Goal: Task Accomplishment & Management: Manage account settings

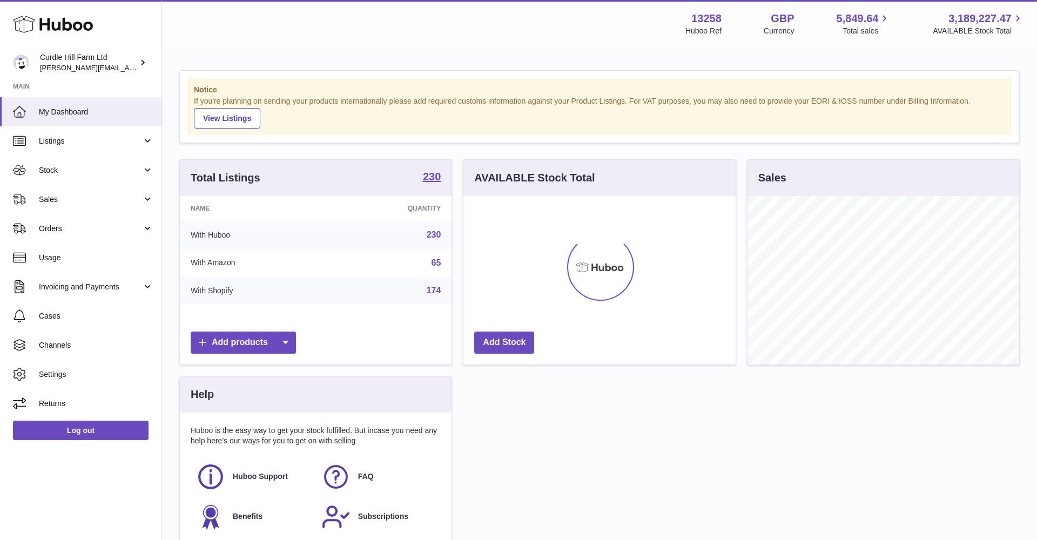
scroll to position [169, 272]
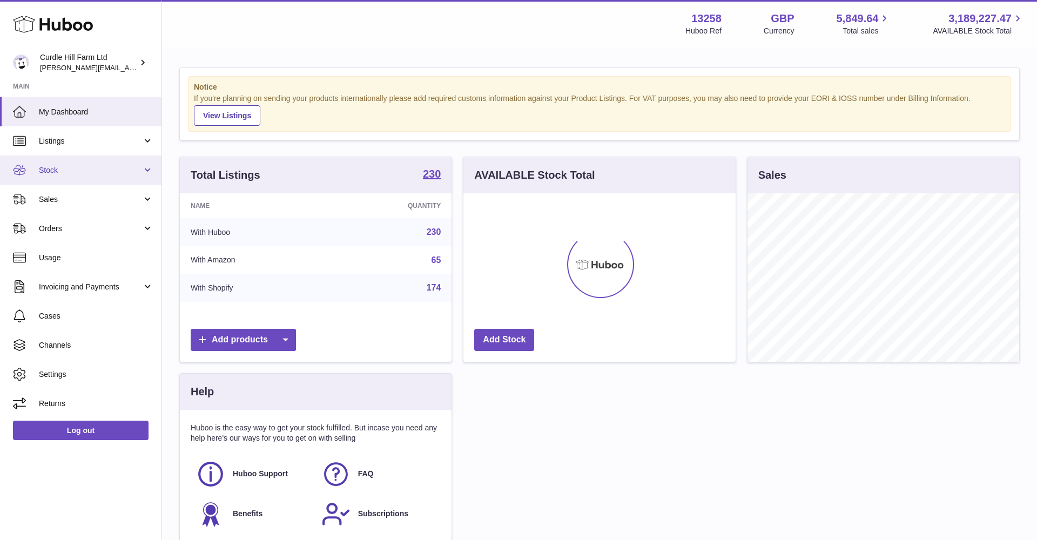
click at [116, 174] on link "Stock" at bounding box center [81, 170] width 162 height 29
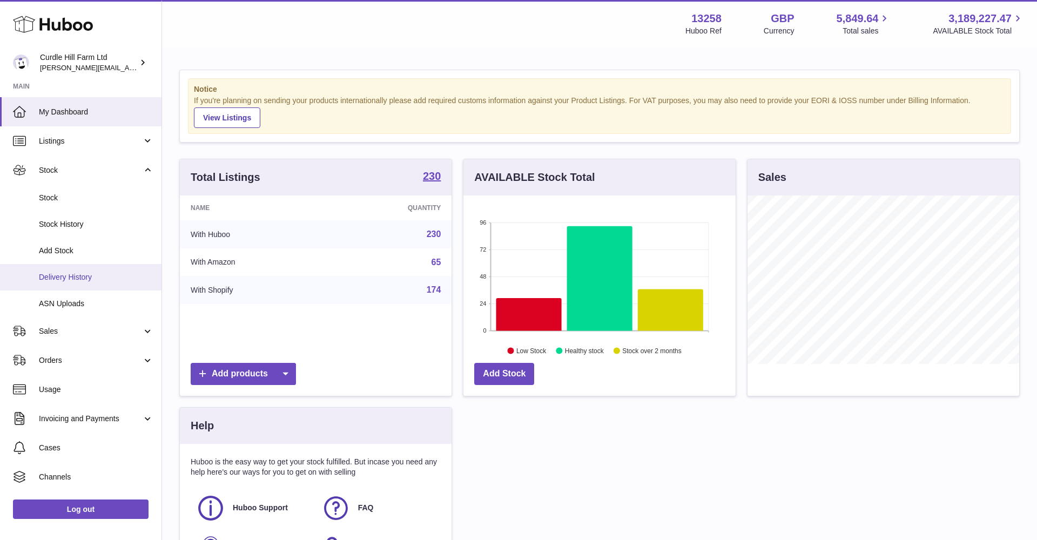
scroll to position [1, 0]
drag, startPoint x: 37, startPoint y: 275, endPoint x: 50, endPoint y: 274, distance: 13.0
click at [38, 275] on link "Delivery History" at bounding box center [81, 276] width 162 height 26
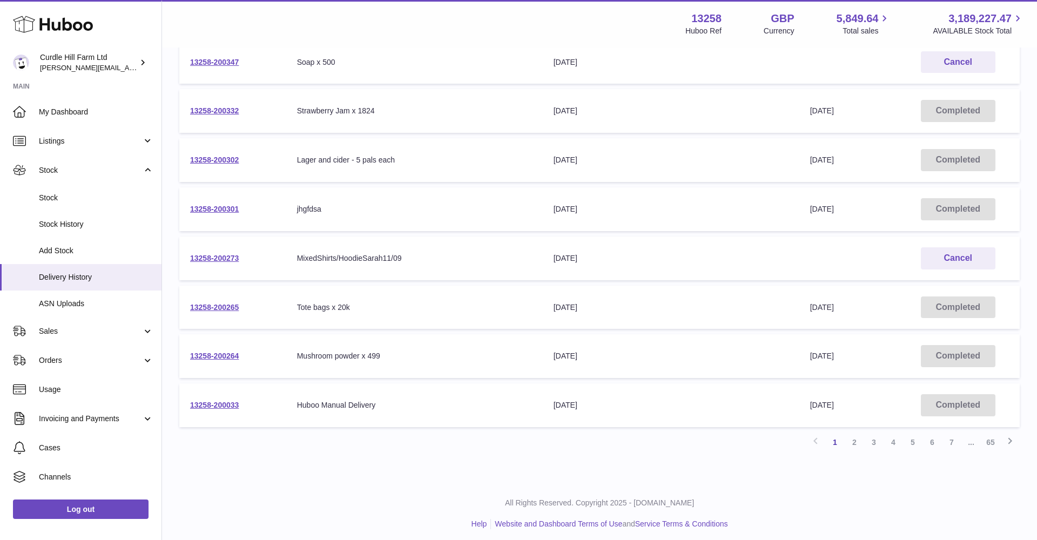
scroll to position [271, 0]
drag, startPoint x: 856, startPoint y: 441, endPoint x: 848, endPoint y: 436, distance: 8.7
click at [856, 440] on link "2" at bounding box center [854, 442] width 19 height 19
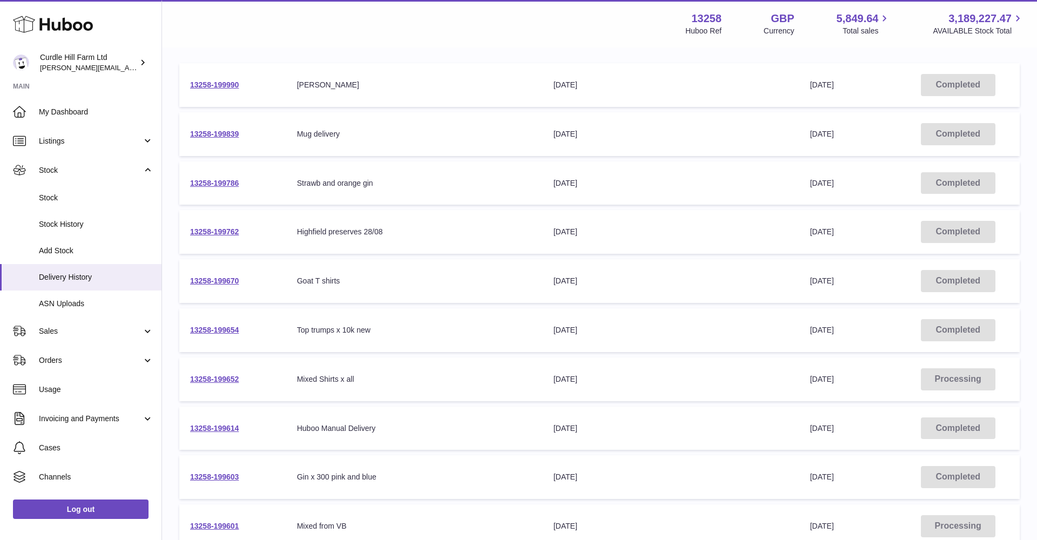
scroll to position [152, 0]
click at [224, 374] on link "13258-199652" at bounding box center [214, 378] width 49 height 9
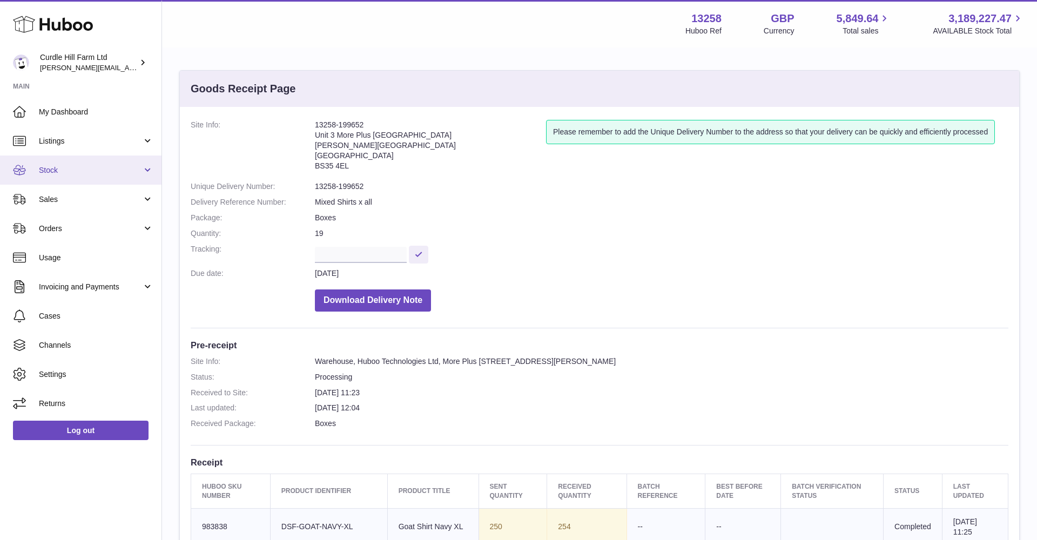
click at [151, 170] on link "Stock" at bounding box center [81, 170] width 162 height 29
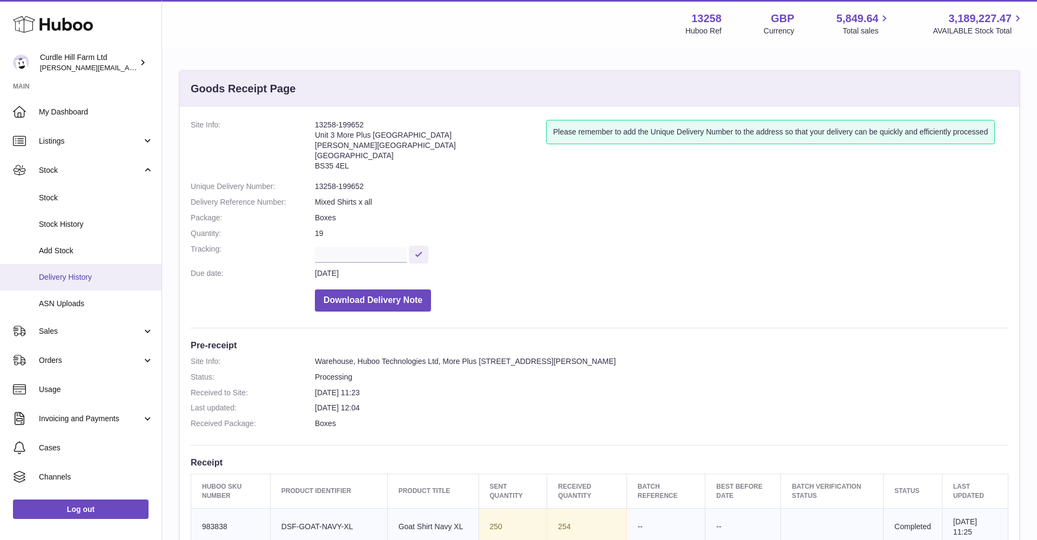
click at [104, 281] on link "Delivery History" at bounding box center [81, 277] width 162 height 26
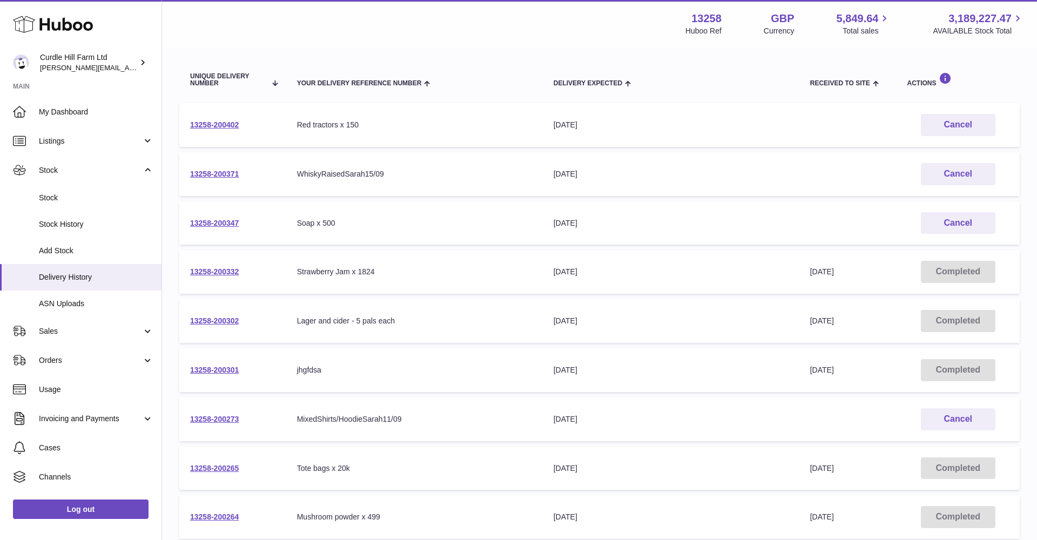
scroll to position [131, 0]
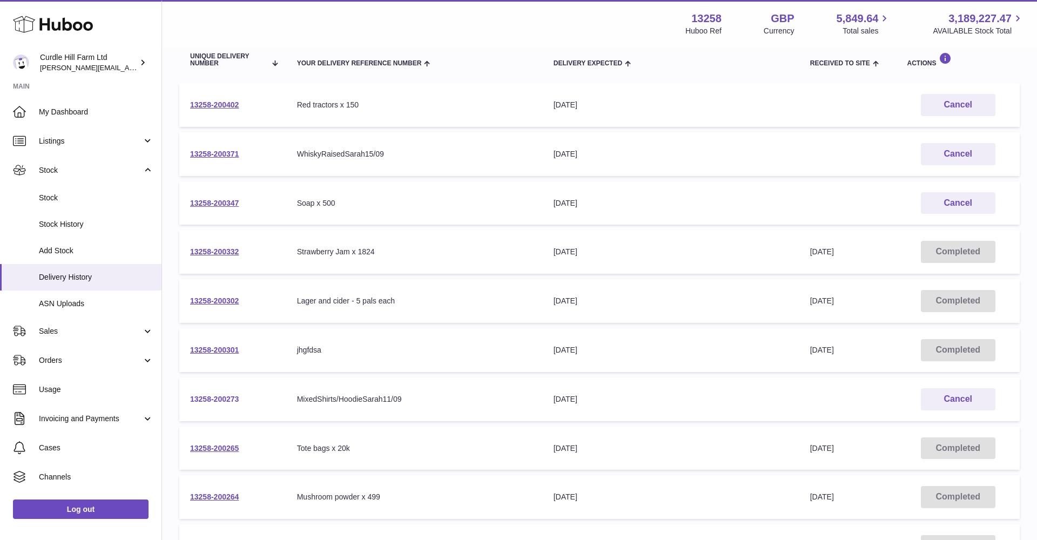
click at [215, 395] on link "13258-200273" at bounding box center [214, 399] width 49 height 9
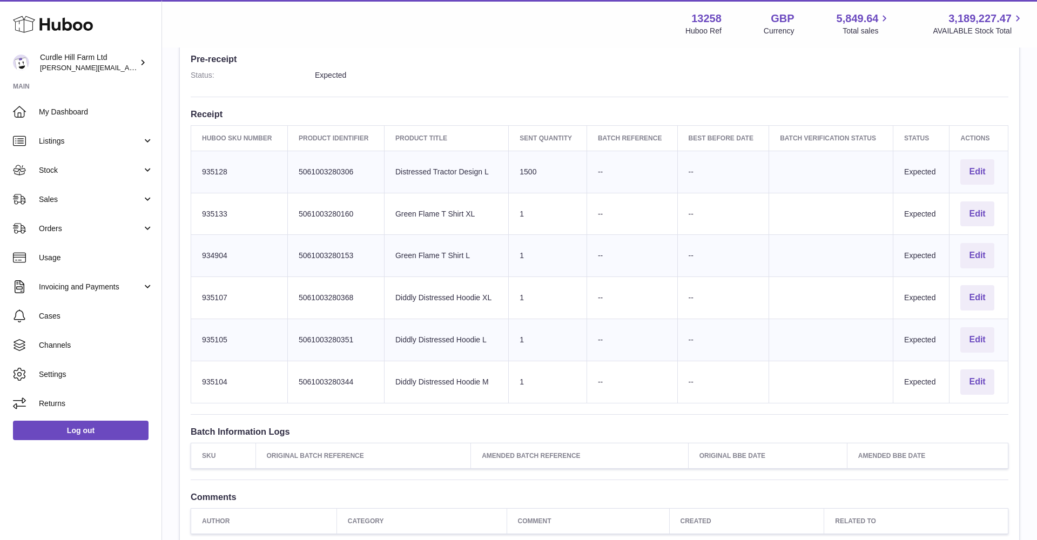
scroll to position [294, 0]
click at [980, 164] on button "Edit" at bounding box center [976, 171] width 33 height 25
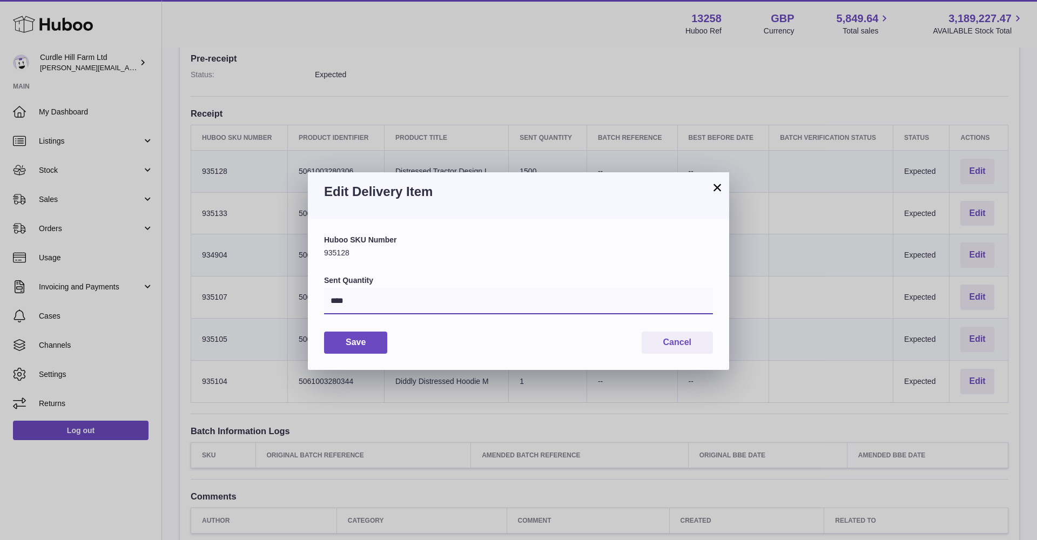
drag, startPoint x: 372, startPoint y: 300, endPoint x: 307, endPoint y: 294, distance: 65.6
click at [300, 291] on div "× Edit Delivery Item Huboo SKU Number 935128 Sent Quantity **** Save Cancel" at bounding box center [518, 270] width 1037 height 540
type input "***"
drag, startPoint x: 380, startPoint y: 341, endPoint x: 409, endPoint y: 286, distance: 62.3
click at [380, 340] on button "Save" at bounding box center [355, 343] width 63 height 22
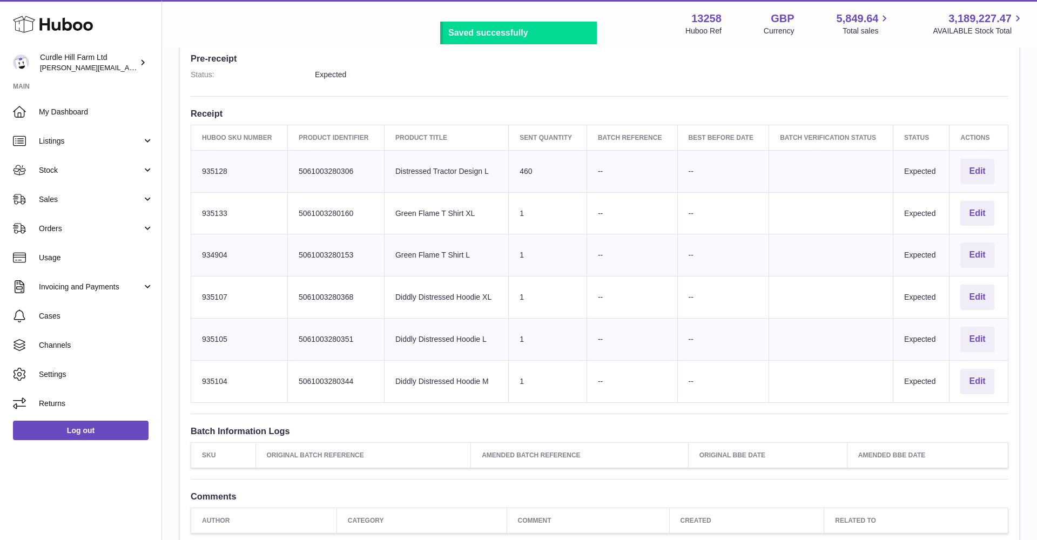
click at [539, 206] on td "Sent Quantity 1" at bounding box center [548, 213] width 78 height 42
click at [977, 206] on button "Edit" at bounding box center [976, 213] width 33 height 25
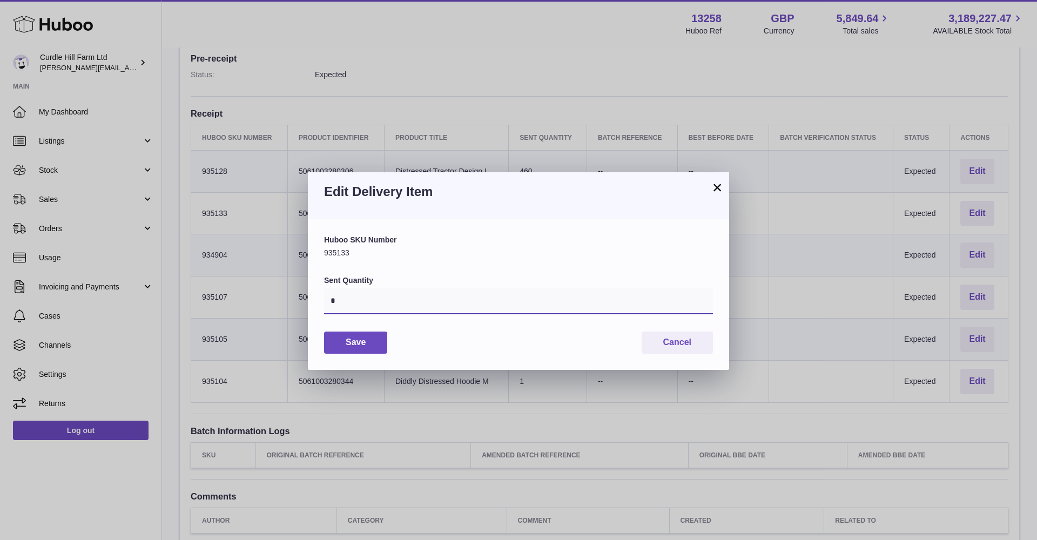
drag, startPoint x: 328, startPoint y: 297, endPoint x: 368, endPoint y: 296, distance: 40.5
click at [311, 295] on div "Huboo SKU Number 935133 Sent Quantity * Save Cancel" at bounding box center [518, 294] width 421 height 151
type input "***"
click at [344, 342] on button "Save" at bounding box center [355, 343] width 63 height 22
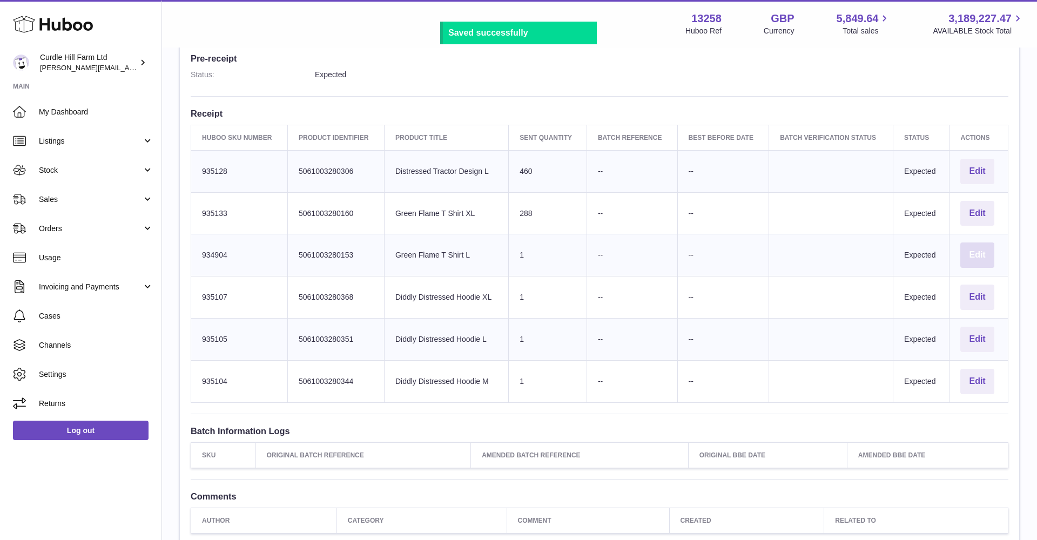
click at [977, 251] on button "Edit" at bounding box center [976, 255] width 33 height 25
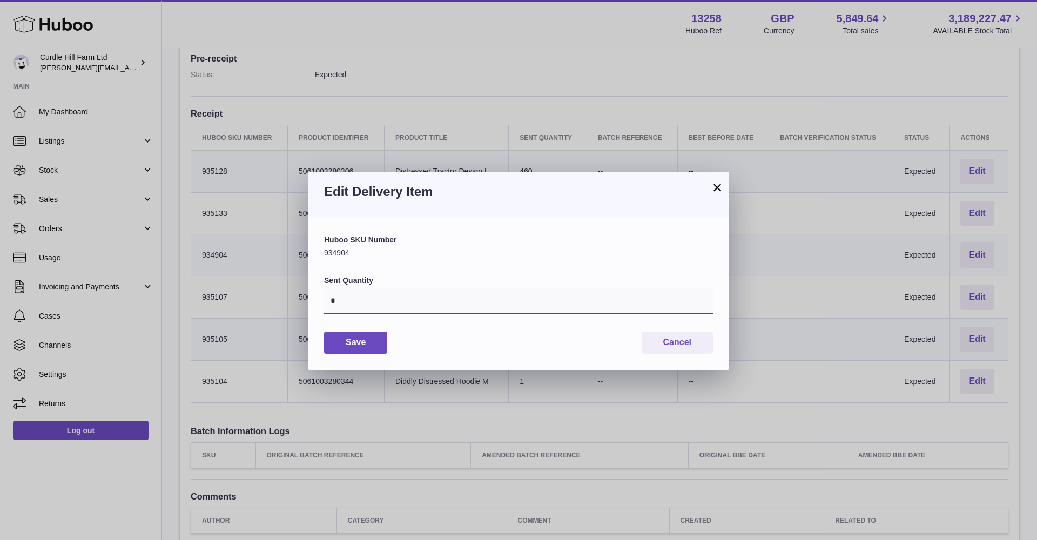
drag, startPoint x: 366, startPoint y: 294, endPoint x: 331, endPoint y: 305, distance: 36.9
click at [331, 305] on input "*" at bounding box center [518, 301] width 389 height 26
type input "***"
click at [365, 334] on button "Save" at bounding box center [355, 343] width 63 height 22
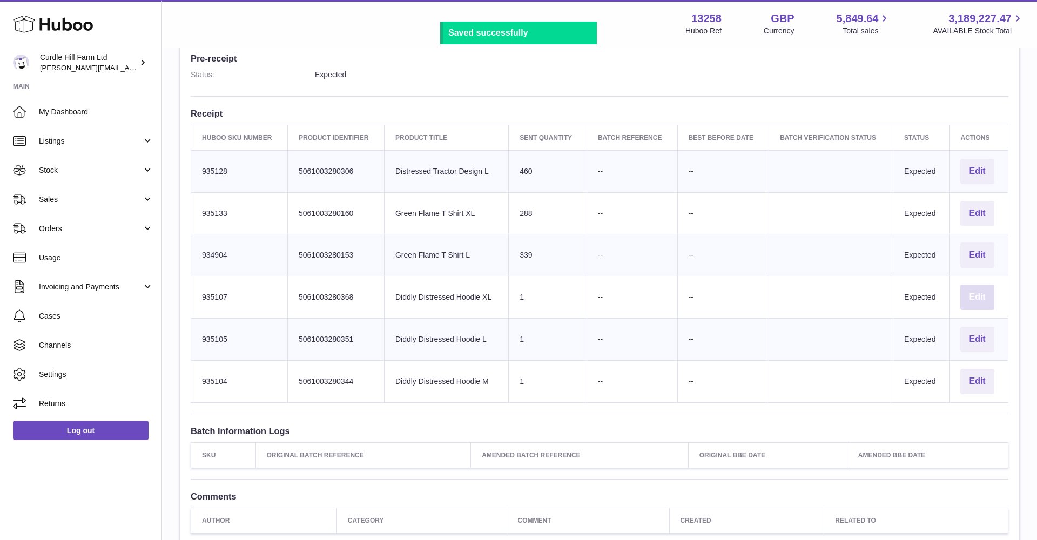
click at [983, 291] on button "Edit" at bounding box center [976, 297] width 33 height 25
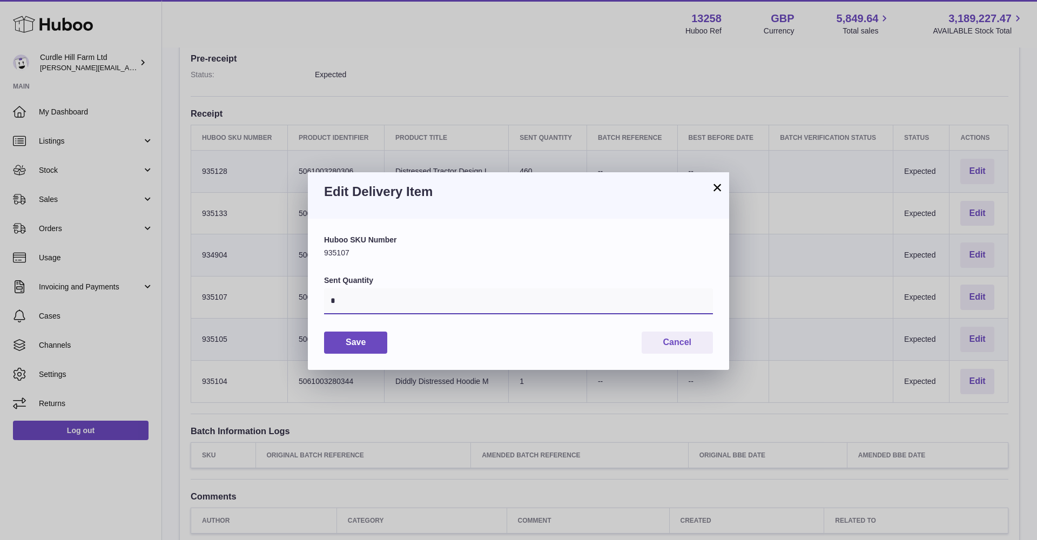
drag, startPoint x: 358, startPoint y: 299, endPoint x: 284, endPoint y: 298, distance: 73.5
click at [284, 298] on div "× Edit Delivery Item Huboo SKU Number 935107 Sent Quantity * Save Cancel" at bounding box center [518, 270] width 1037 height 540
type input "***"
click at [363, 347] on button "Save" at bounding box center [355, 343] width 63 height 22
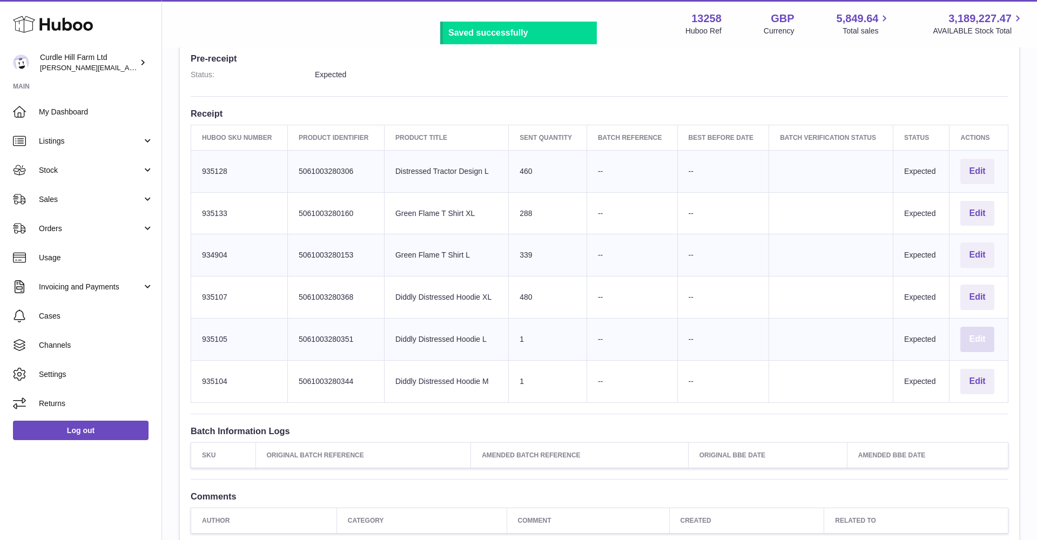
click at [978, 330] on button "Edit" at bounding box center [976, 339] width 33 height 25
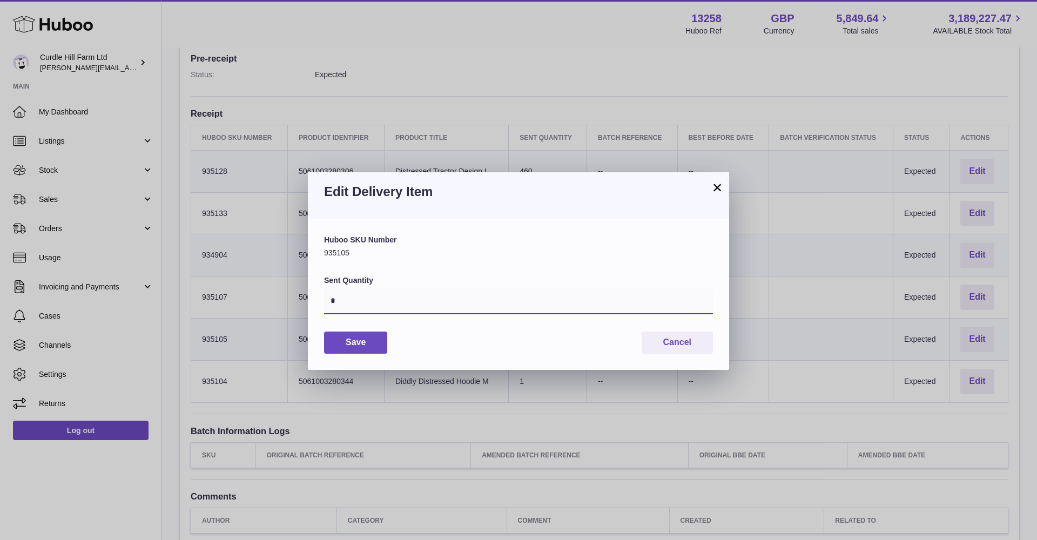
drag, startPoint x: 342, startPoint y: 303, endPoint x: 306, endPoint y: 303, distance: 35.7
click at [307, 303] on div "× Edit Delivery Item Huboo SKU Number 935105 Sent Quantity * Save Cancel" at bounding box center [518, 270] width 1037 height 540
type input "***"
click at [350, 350] on button "Save" at bounding box center [355, 343] width 63 height 22
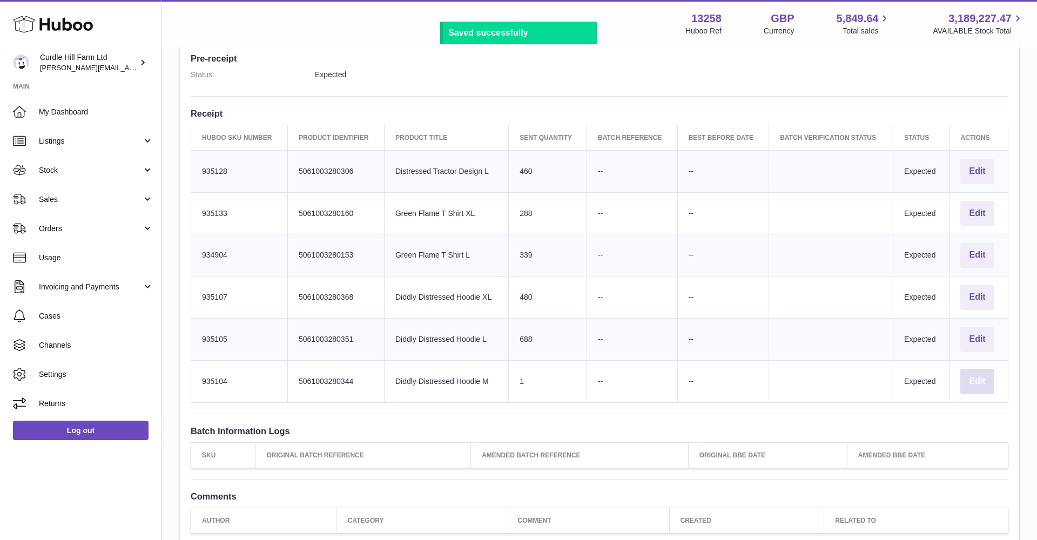
click at [982, 375] on button "Edit" at bounding box center [976, 381] width 33 height 25
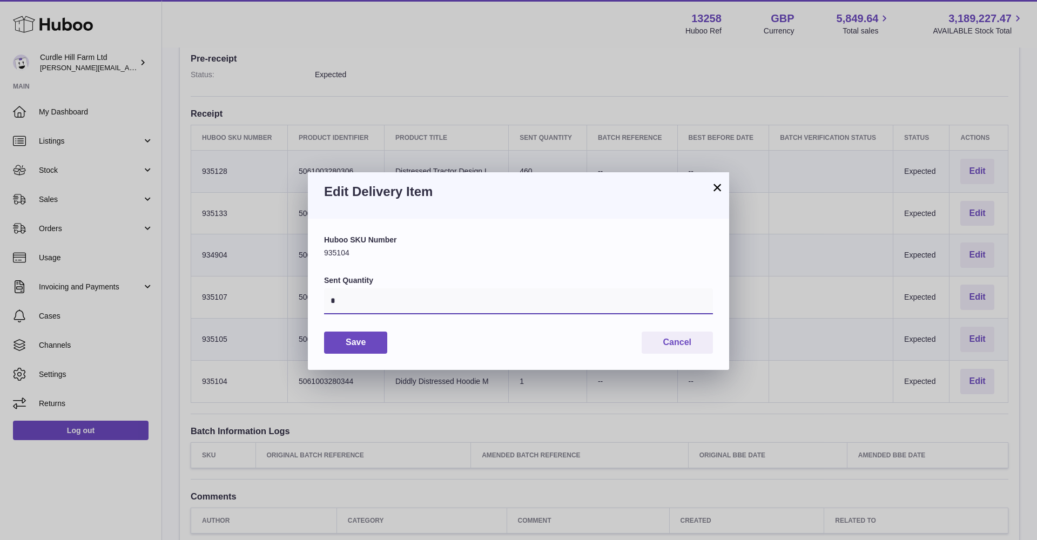
drag, startPoint x: 355, startPoint y: 304, endPoint x: 308, endPoint y: 304, distance: 47.0
click at [308, 304] on div "Huboo SKU Number 935104 Sent Quantity * Save Cancel" at bounding box center [518, 294] width 421 height 151
type input "*"
type input "***"
drag, startPoint x: 382, startPoint y: 336, endPoint x: 415, endPoint y: 334, distance: 33.5
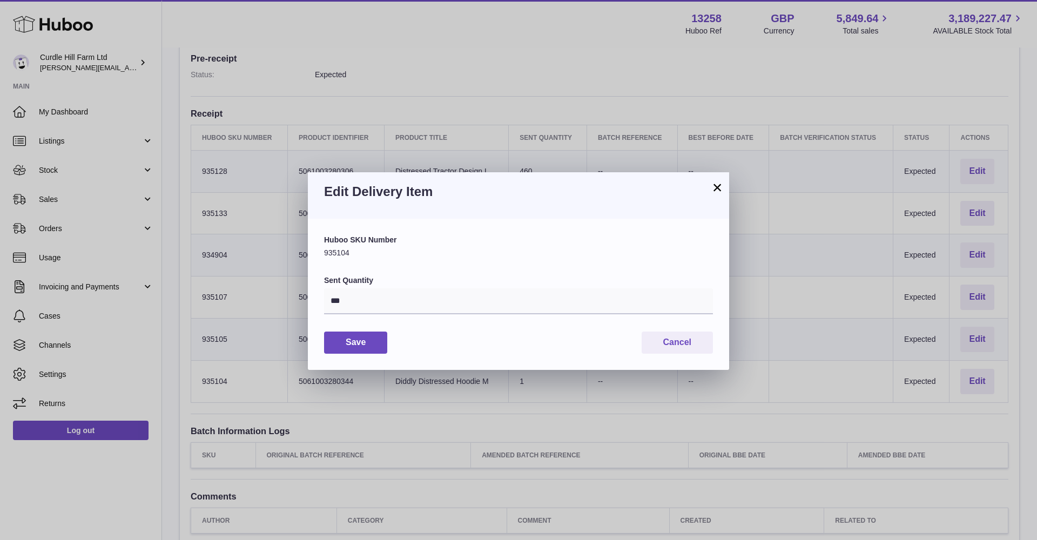
click at [382, 336] on button "Save" at bounding box center [355, 343] width 63 height 22
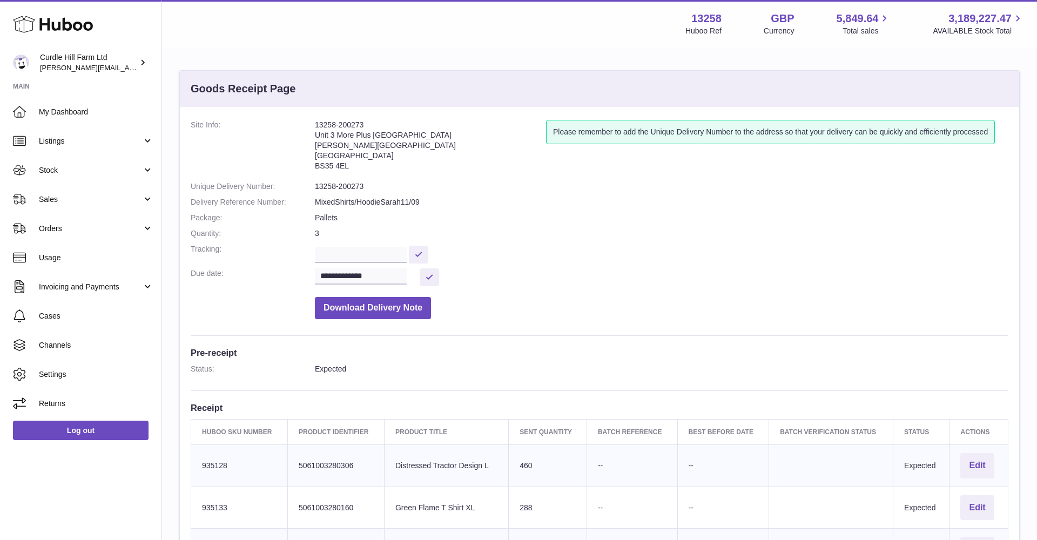
scroll to position [0, 0]
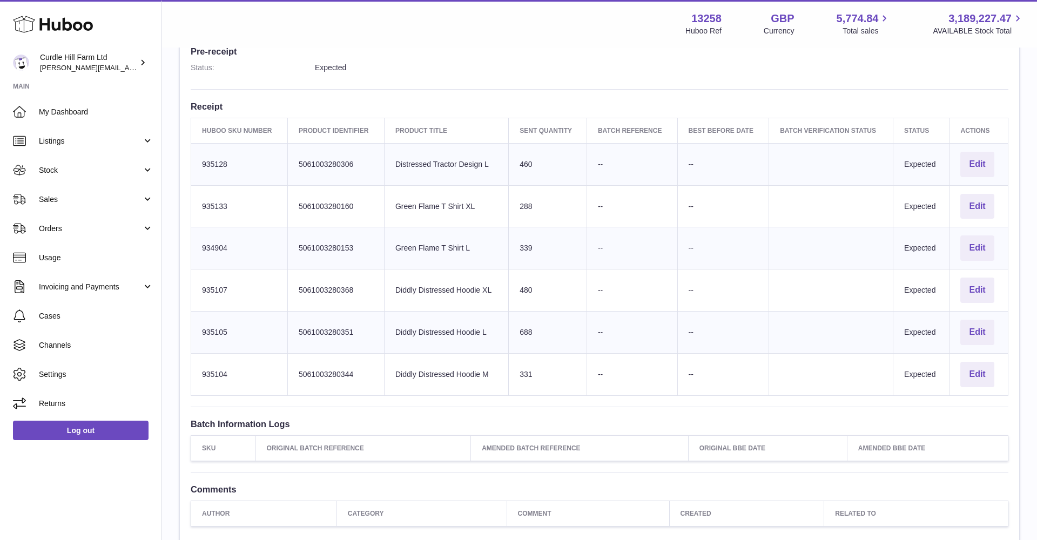
scroll to position [305, 0]
